Goal: Task Accomplishment & Management: Use online tool/utility

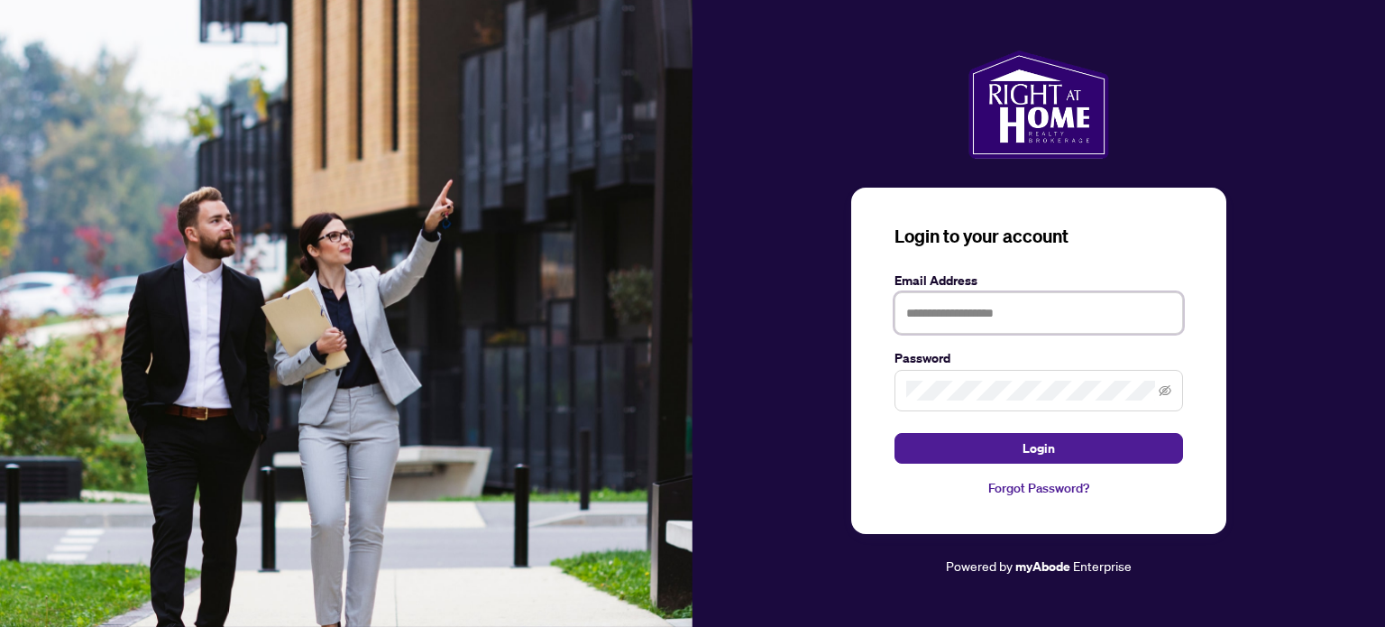
click at [995, 327] on input "text" at bounding box center [1038, 312] width 289 height 41
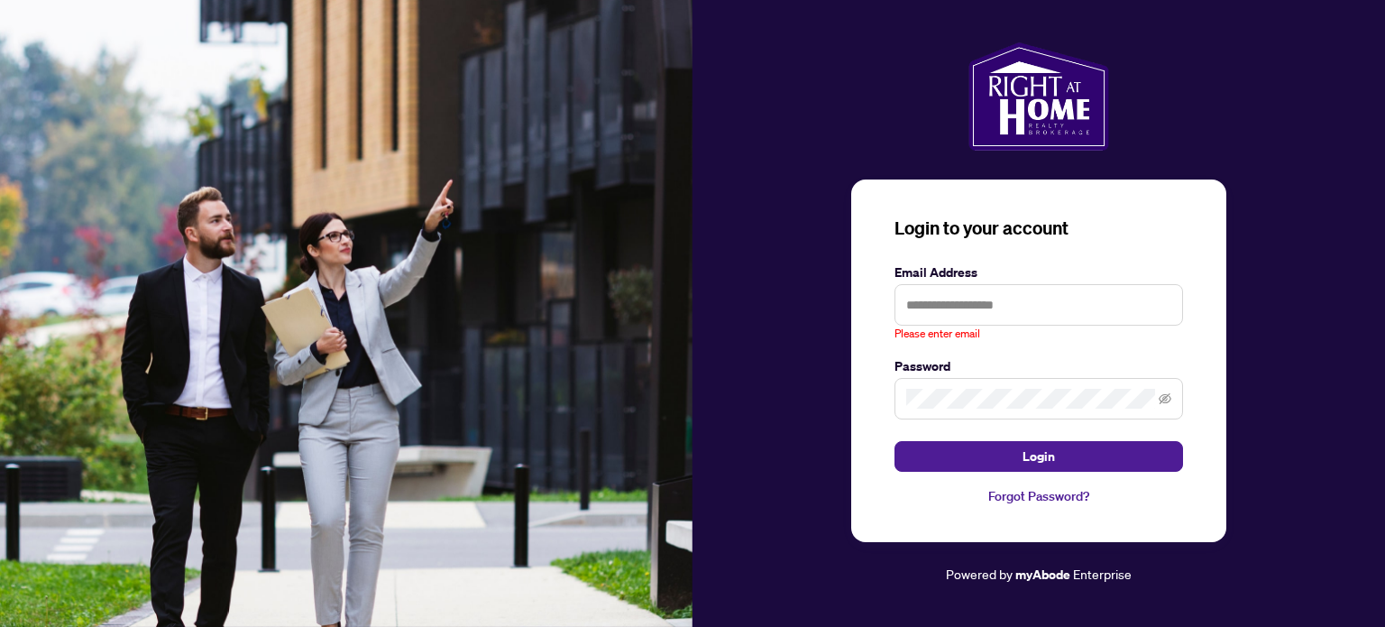
click at [1307, 189] on div "Login to your account Email Address Please enter email Password Login Forgot Pa…" at bounding box center [1038, 313] width 692 height 543
click at [1154, 298] on input "text" at bounding box center [1038, 304] width 289 height 41
click at [1342, 156] on div "Login to your account Email Address Please enter email Password Login Forgot Pa…" at bounding box center [1038, 313] width 692 height 543
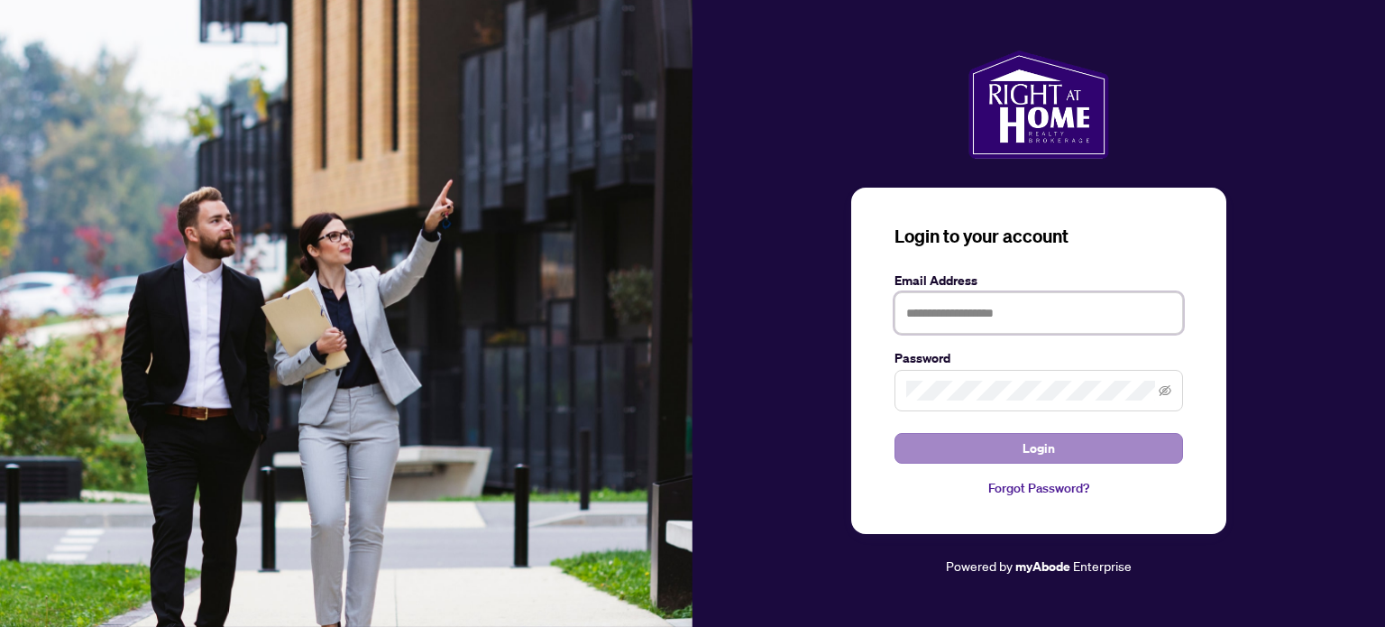
type input "**********"
click at [1031, 451] on span "Login" at bounding box center [1038, 448] width 32 height 29
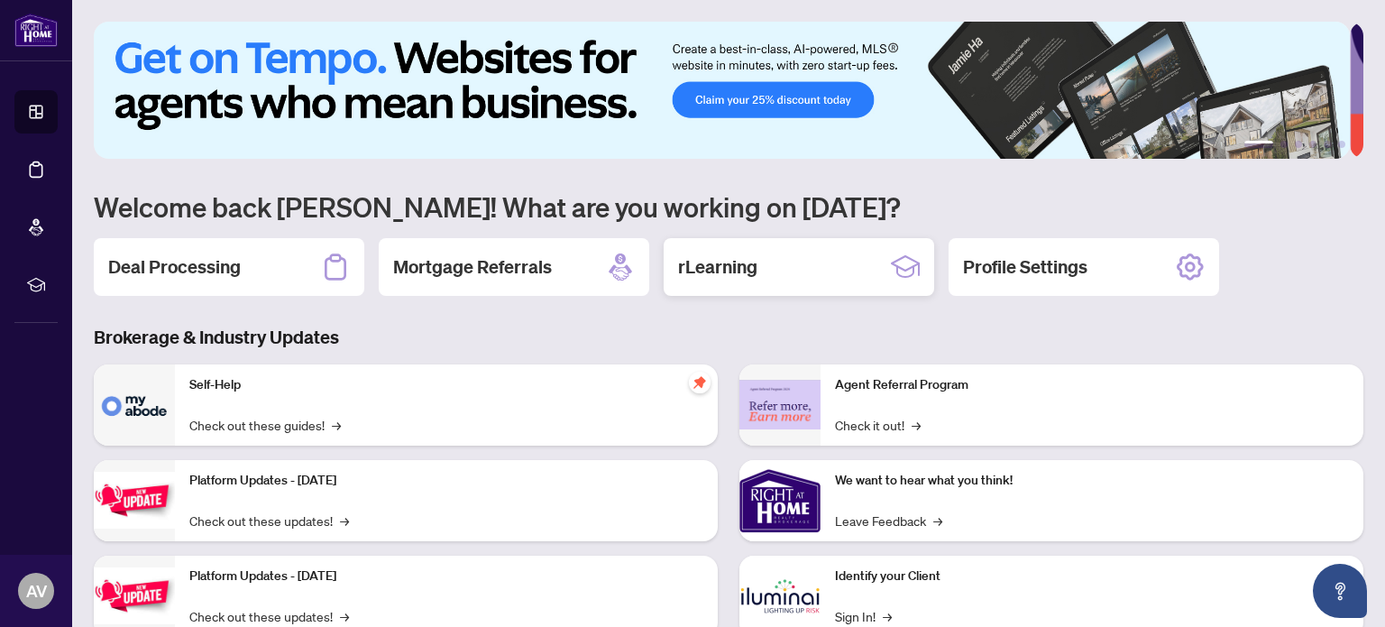
click at [852, 280] on div "rLearning" at bounding box center [799, 267] width 270 height 58
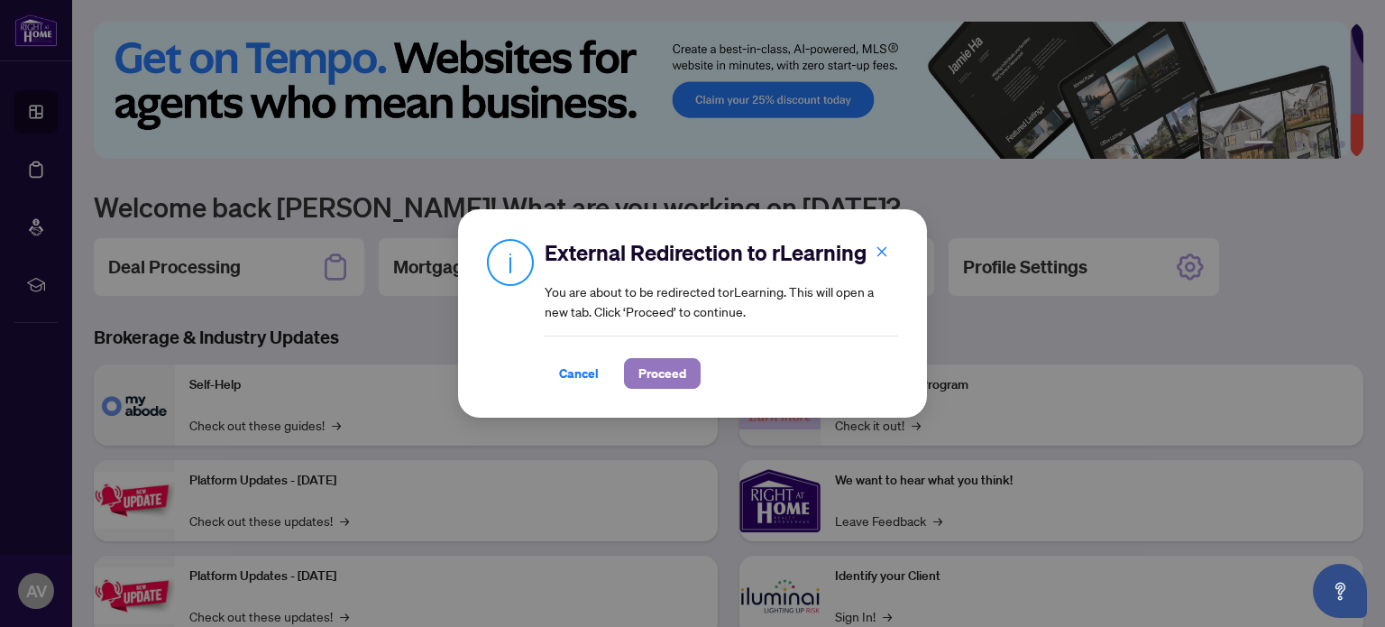
click at [696, 374] on button "Proceed" at bounding box center [662, 373] width 77 height 31
